Goal: Use online tool/utility: Utilize a website feature to perform a specific function

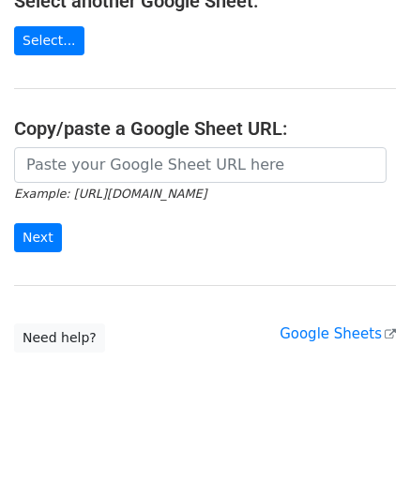
scroll to position [246, 0]
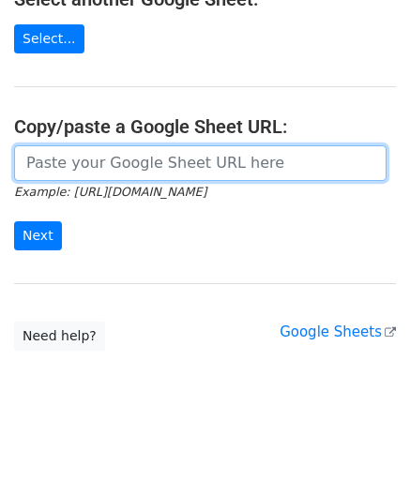
click at [71, 170] on input "url" at bounding box center [200, 163] width 372 height 36
paste input "[URL][DOMAIN_NAME]"
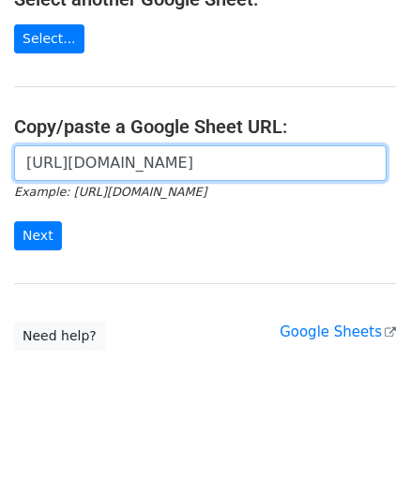
scroll to position [0, 406]
type input "[URL][DOMAIN_NAME]"
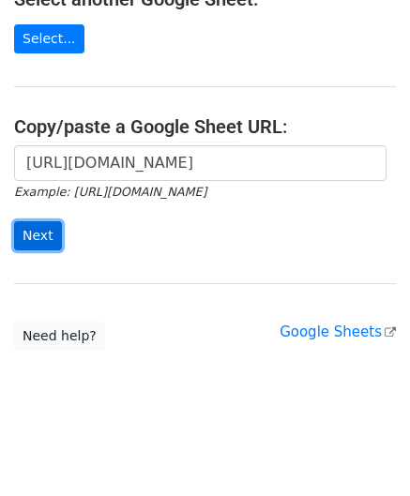
scroll to position [0, 0]
click at [39, 238] on input "Next" at bounding box center [38, 235] width 48 height 29
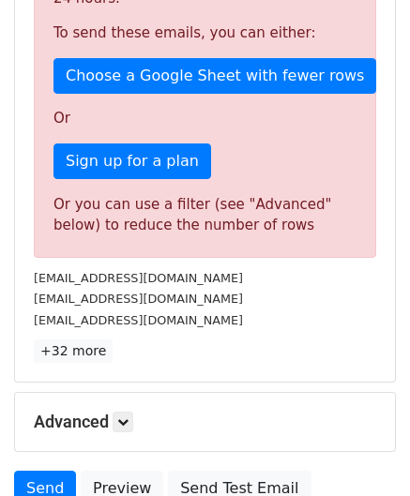
scroll to position [633, 0]
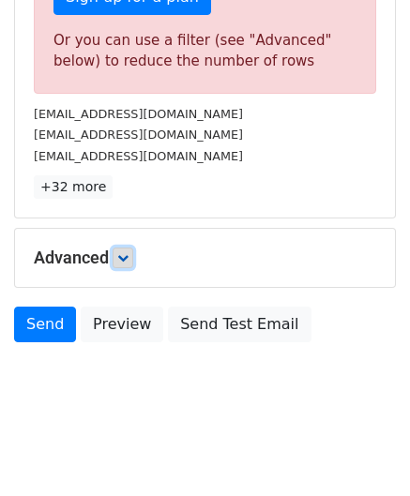
click at [126, 260] on link at bounding box center [123, 258] width 21 height 21
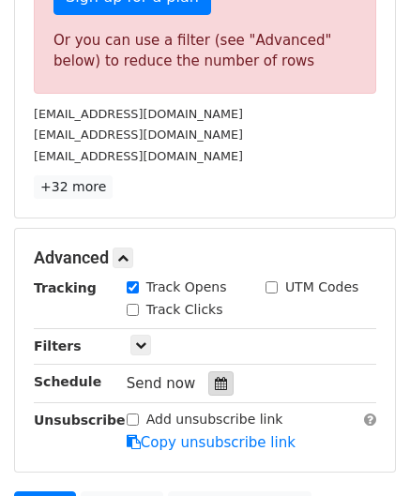
click at [215, 377] on icon at bounding box center [221, 383] width 12 height 13
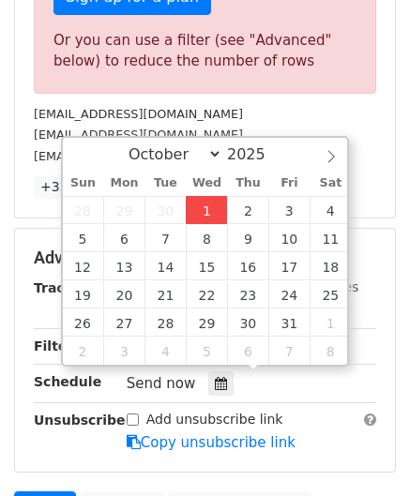
type input "2025-10-01 12:00"
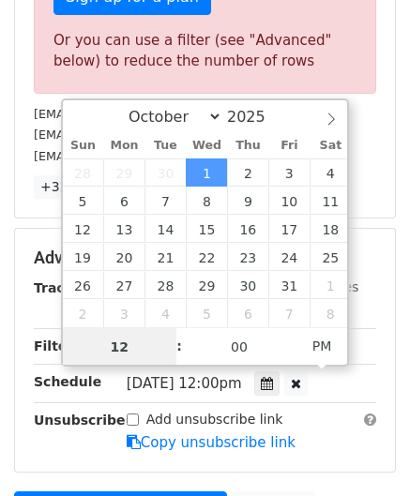
paste input "6"
type input "6"
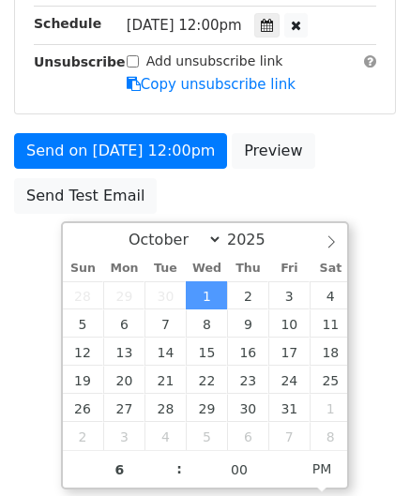
type input "2025-10-01 18:00"
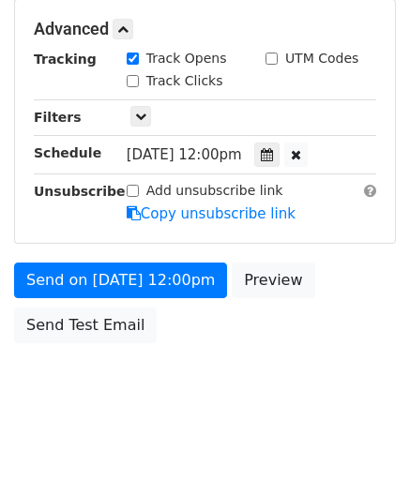
click at [388, 361] on html "New Campaign Daily emails left: 1 Google Sheet: Untitled spreadsheet Variables …" at bounding box center [205, 61] width 410 height 884
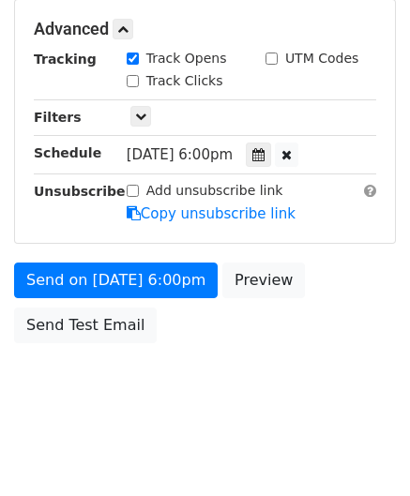
scroll to position [860, 0]
